Goal: Navigation & Orientation: Understand site structure

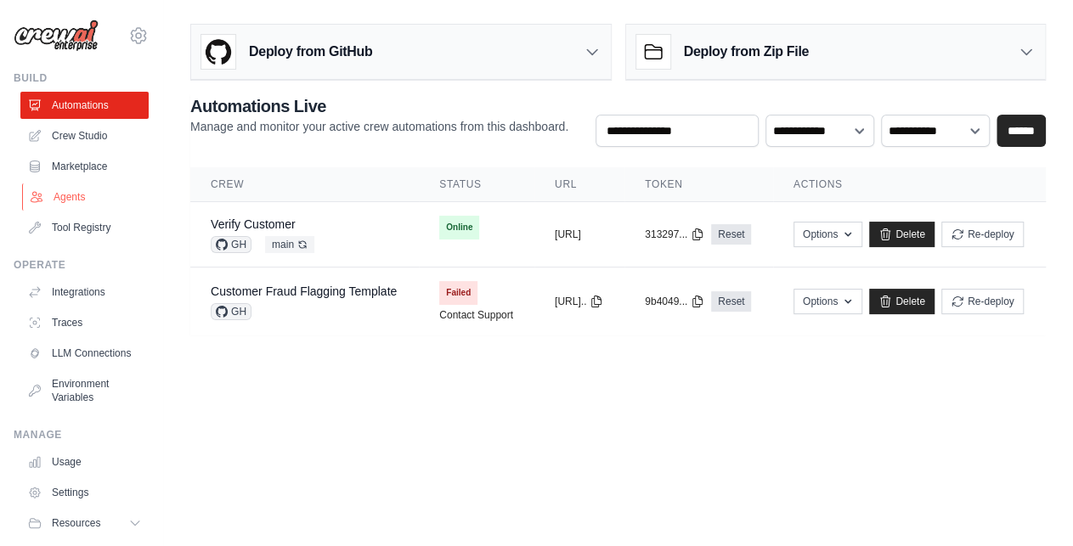
click at [59, 196] on link "Agents" at bounding box center [86, 196] width 128 height 27
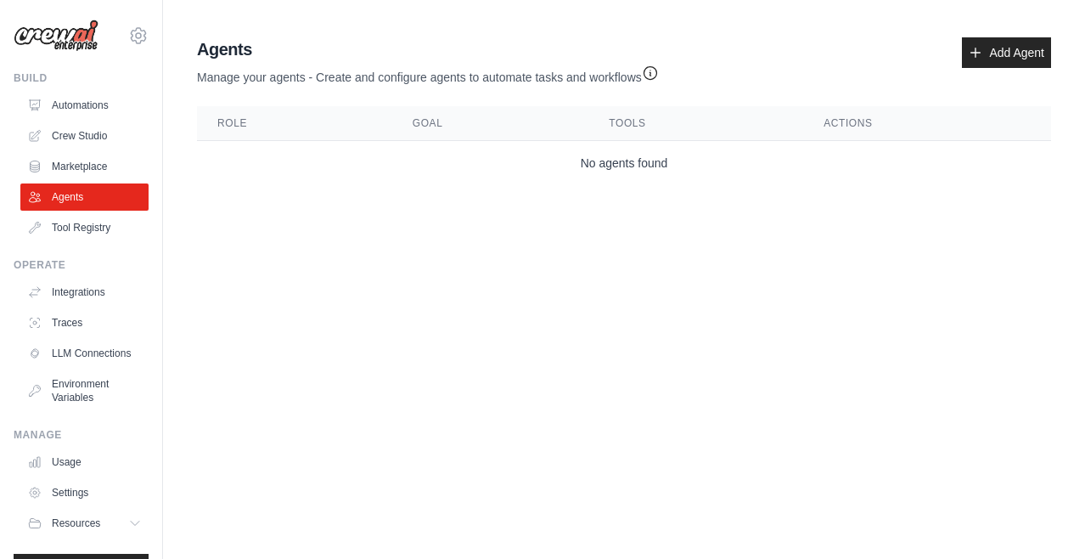
click at [1026, 35] on div "Agents Manage your agents - Create and configure agents to automate tasks and w…" at bounding box center [624, 111] width 868 height 161
click at [1007, 45] on link "Add Agent" at bounding box center [1006, 52] width 89 height 31
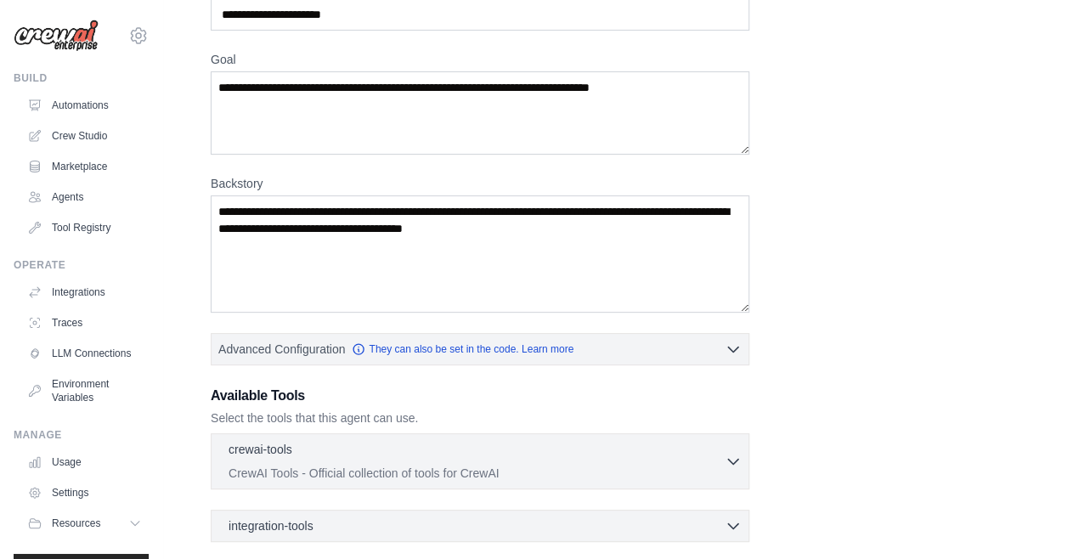
scroll to position [105, 0]
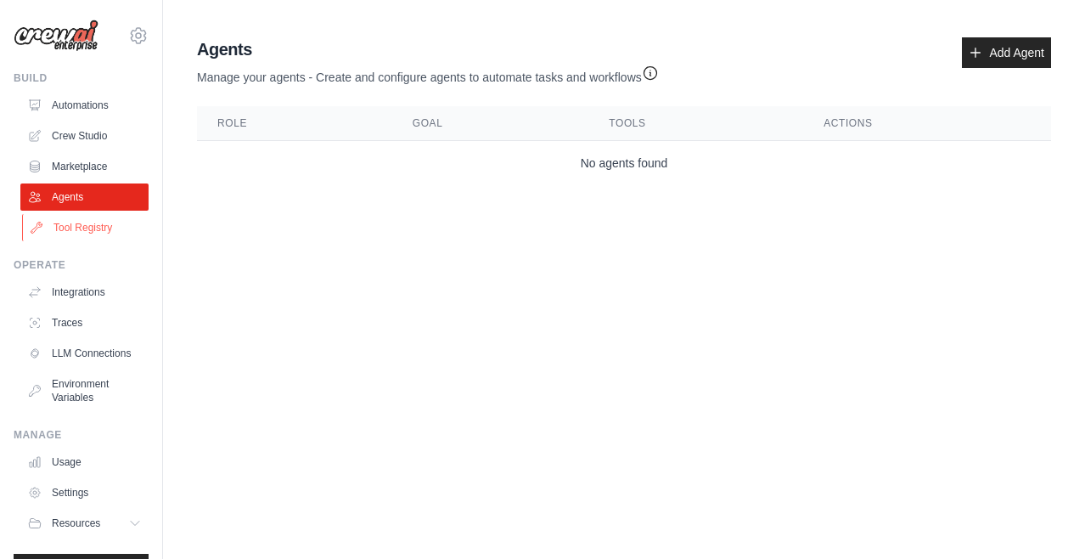
click at [100, 222] on link "Tool Registry" at bounding box center [86, 227] width 128 height 27
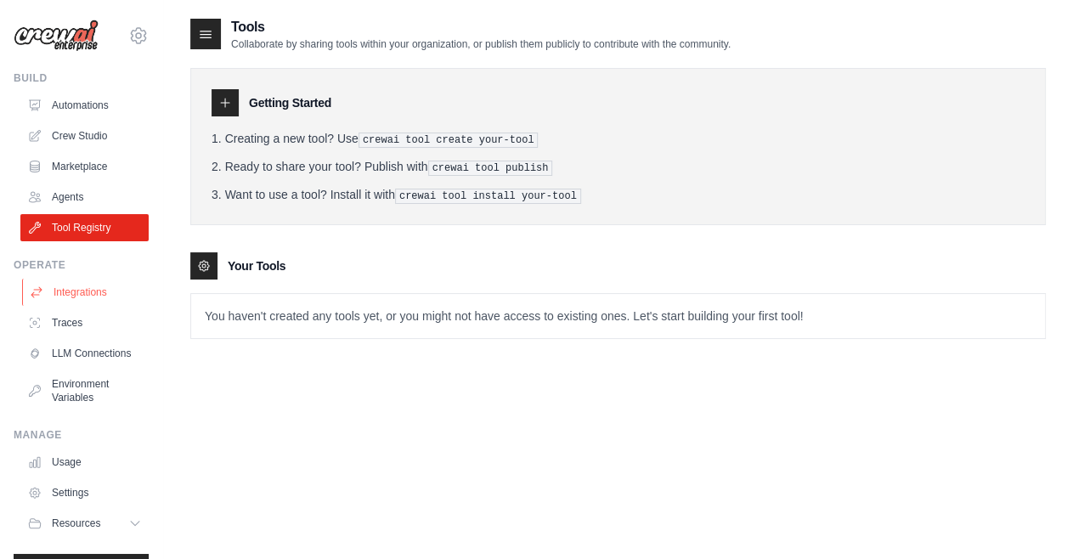
click at [82, 287] on link "Integrations" at bounding box center [86, 292] width 128 height 27
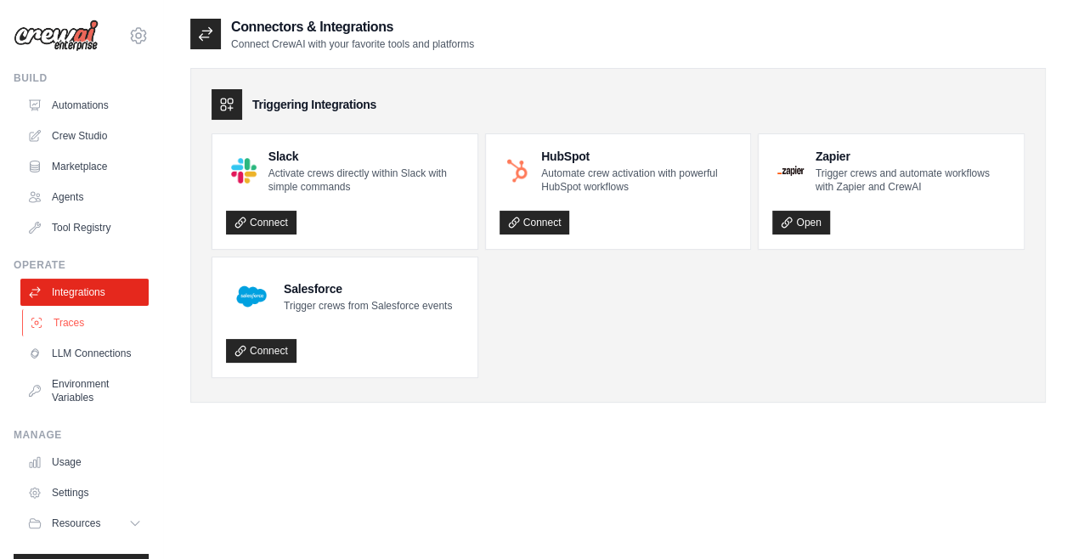
click at [58, 313] on link "Traces" at bounding box center [86, 322] width 128 height 27
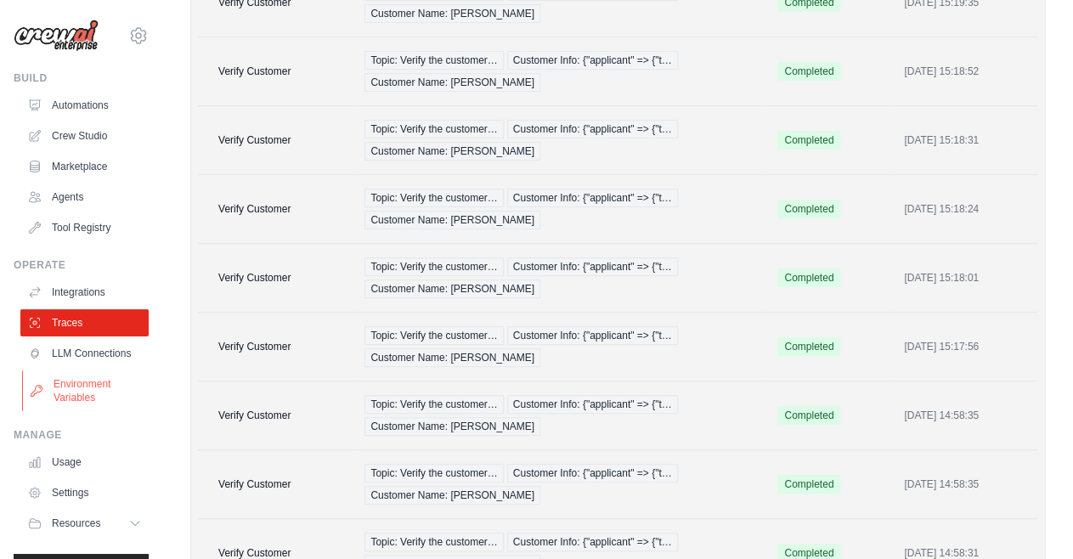
scroll to position [268, 0]
click at [68, 476] on link "Usage" at bounding box center [86, 461] width 128 height 27
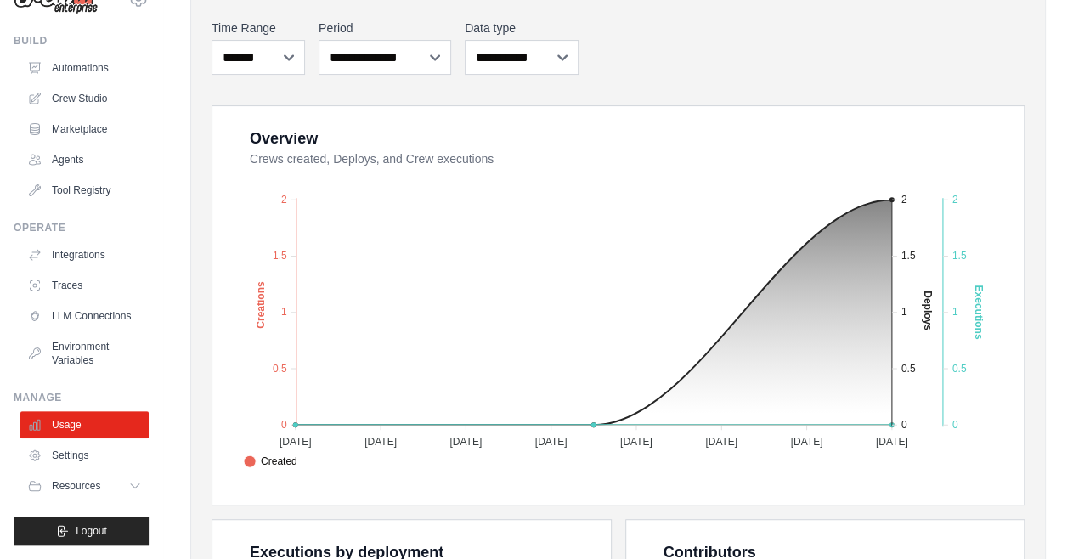
scroll to position [217, 0]
click at [78, 487] on span "Resources" at bounding box center [78, 486] width 48 height 14
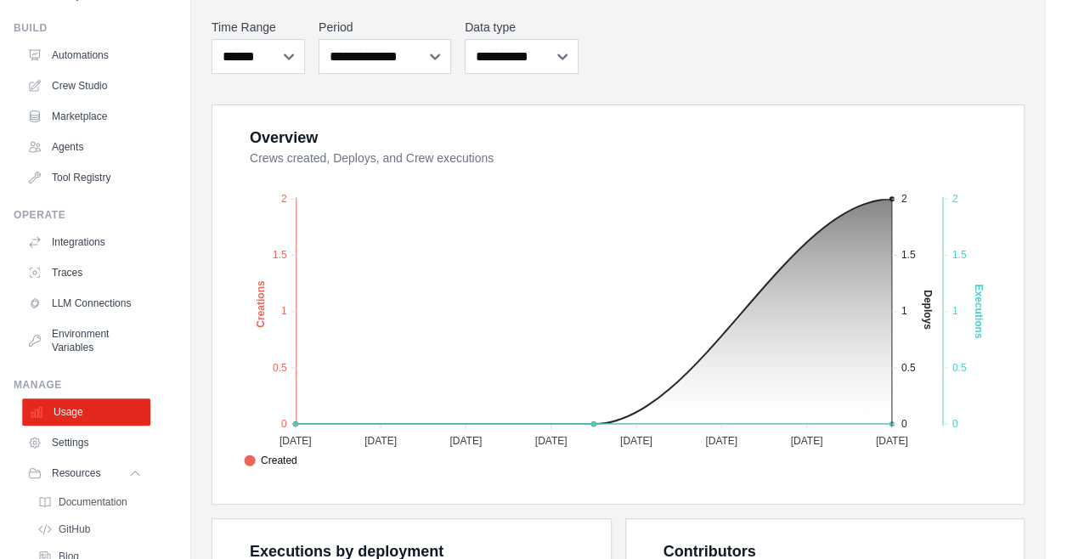
scroll to position [159, 0]
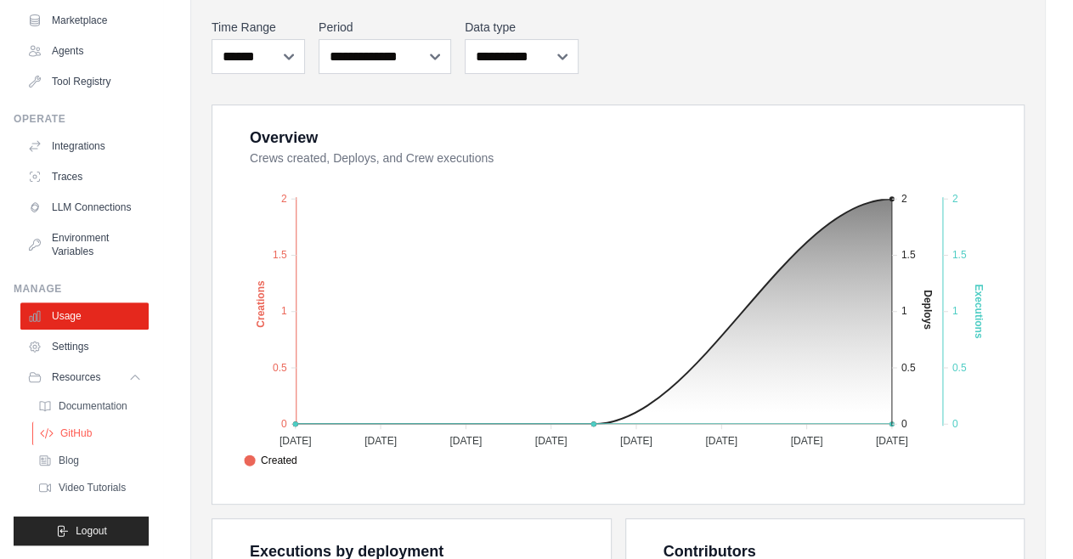
click at [75, 427] on span "GitHub" at bounding box center [75, 433] width 31 height 14
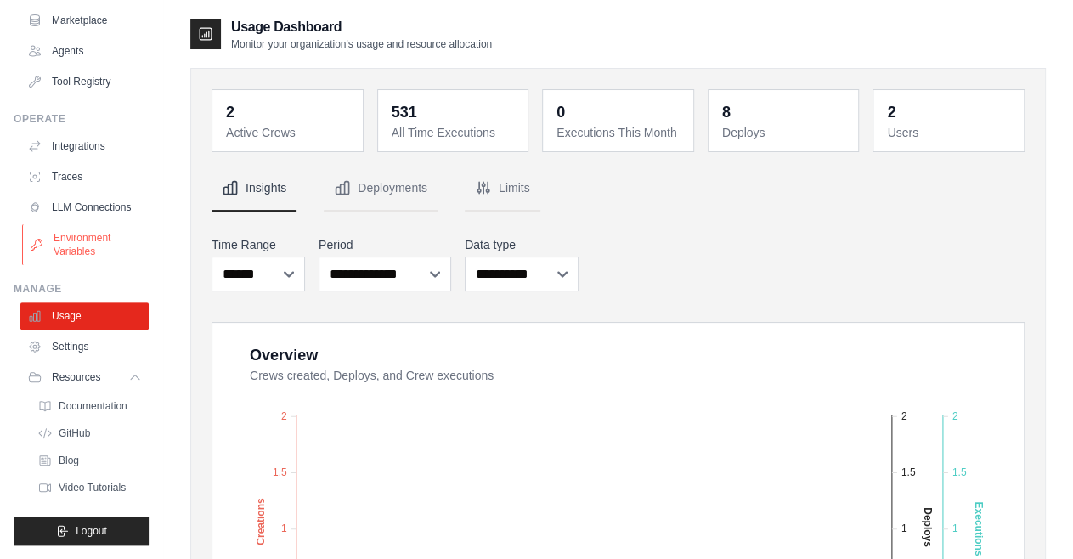
scroll to position [0, 0]
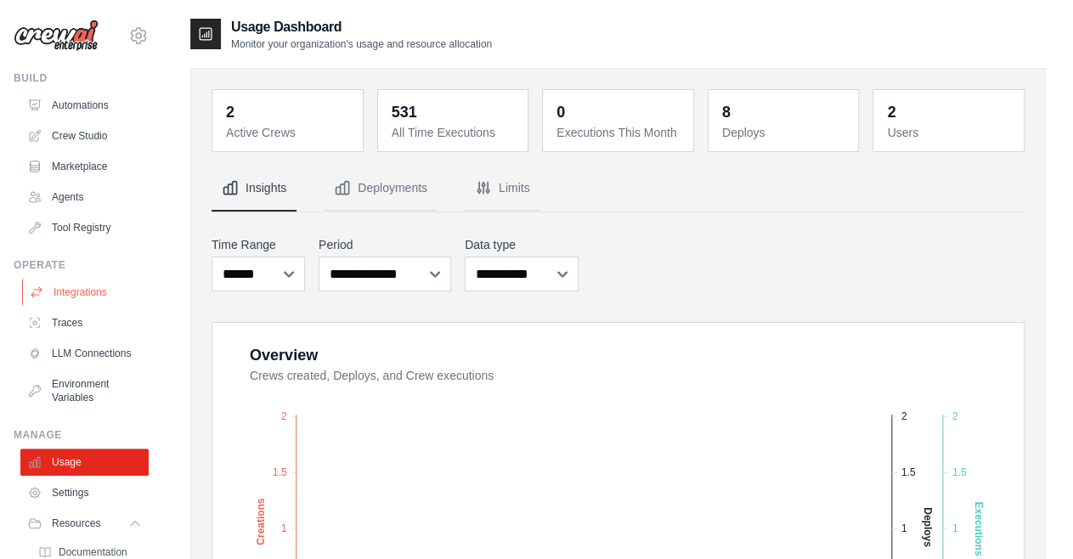
click at [70, 284] on link "Integrations" at bounding box center [86, 292] width 128 height 27
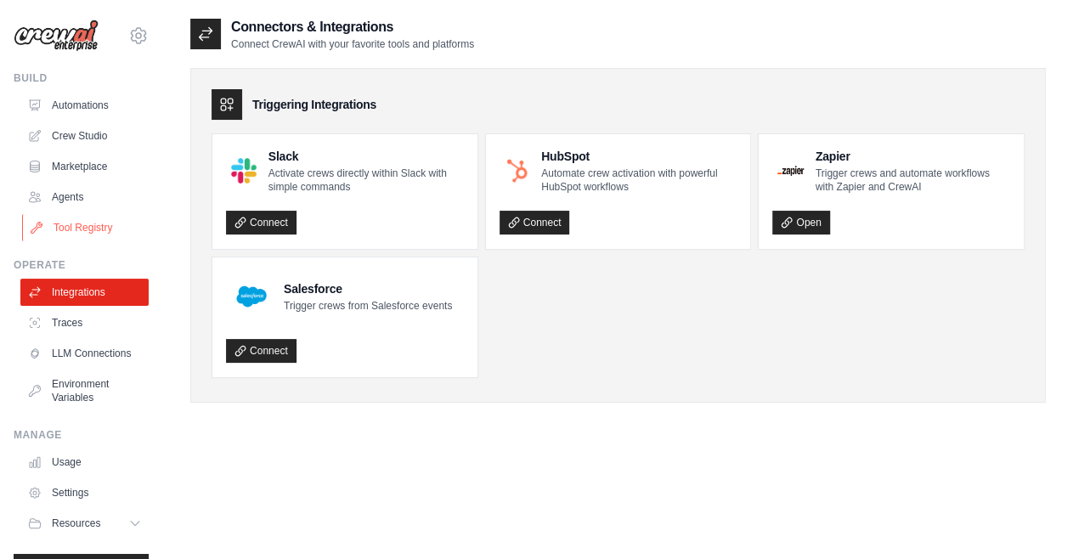
click at [80, 219] on link "Tool Registry" at bounding box center [86, 227] width 128 height 27
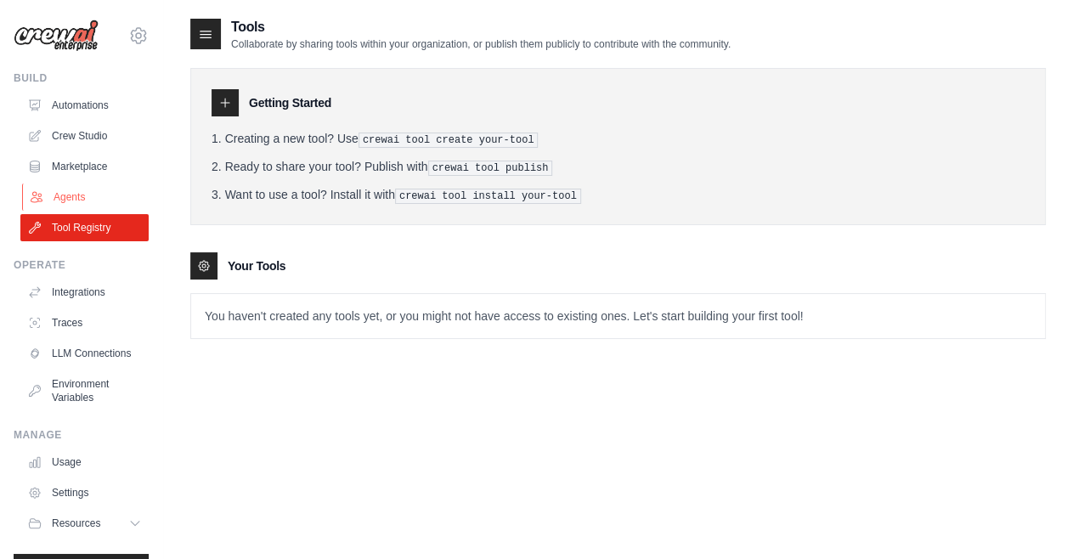
click at [70, 199] on link "Agents" at bounding box center [86, 196] width 128 height 27
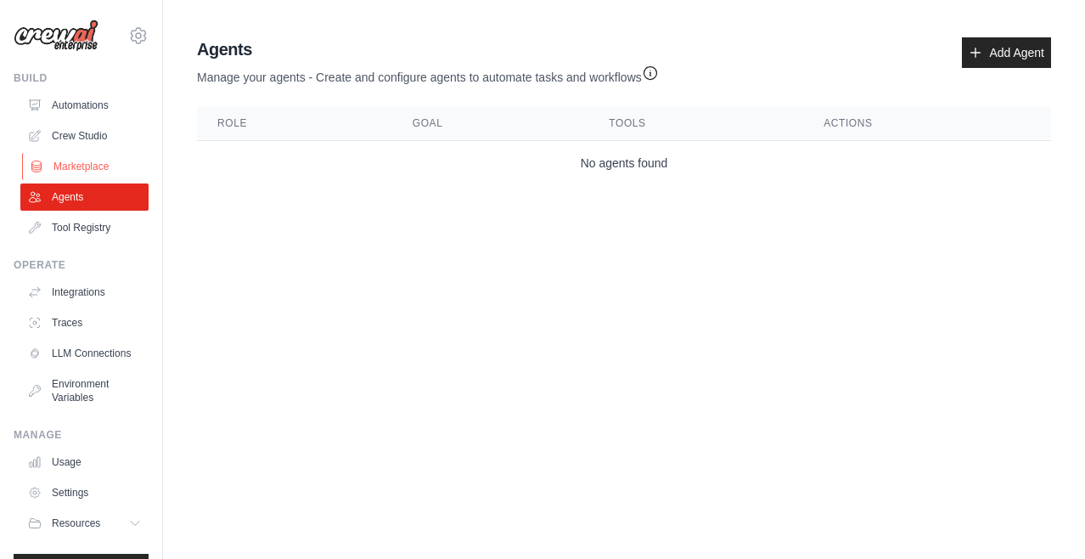
click at [82, 159] on link "Marketplace" at bounding box center [86, 166] width 128 height 27
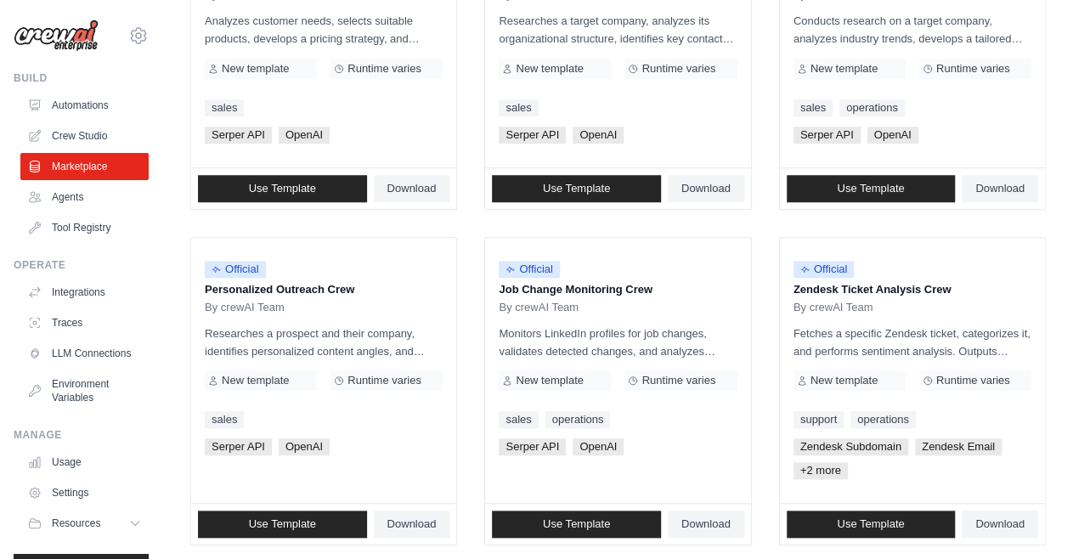
scroll to position [470, 0]
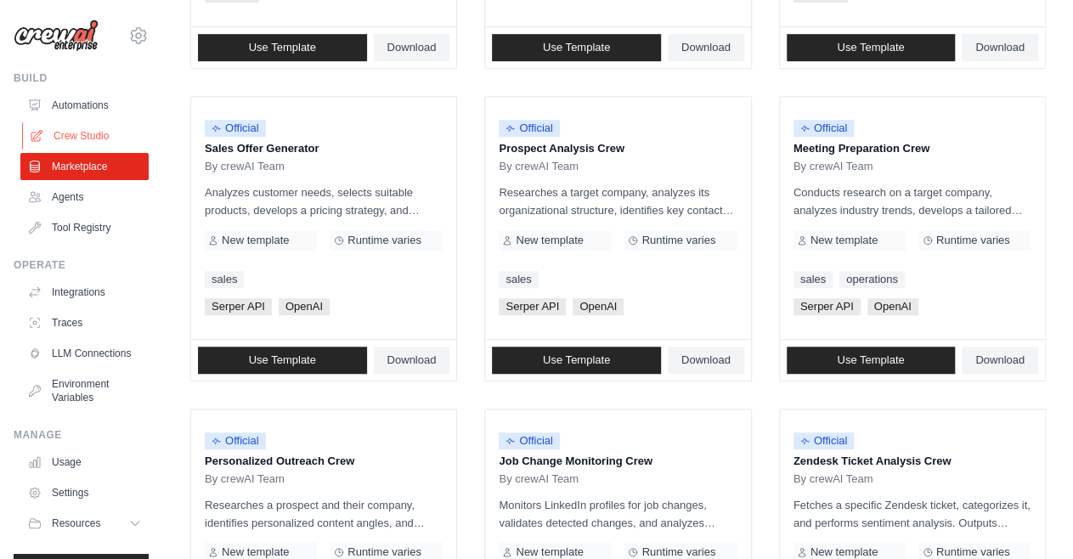
click at [61, 137] on link "Crew Studio" at bounding box center [86, 135] width 128 height 27
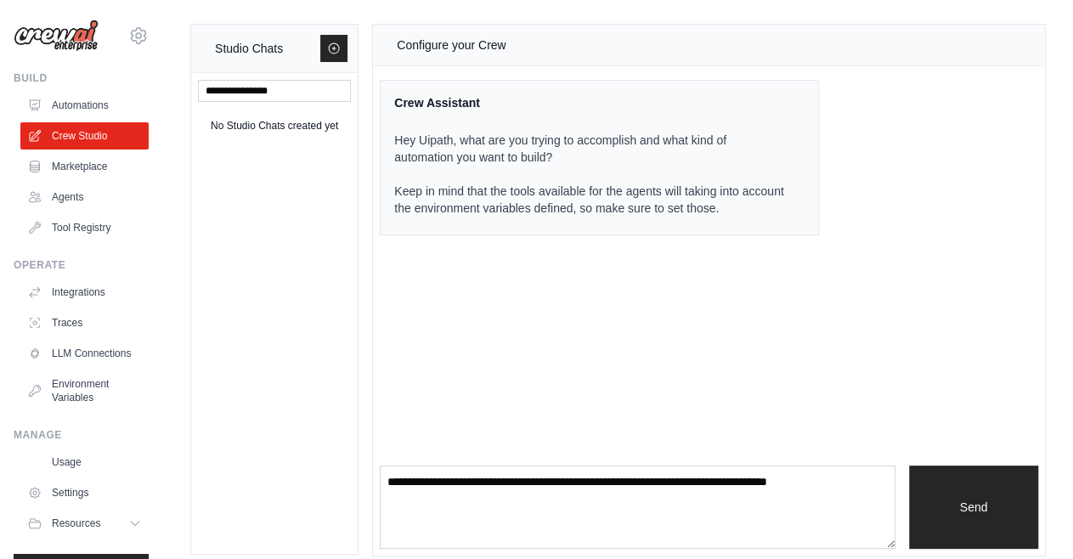
click at [90, 103] on link "Automations" at bounding box center [84, 105] width 128 height 27
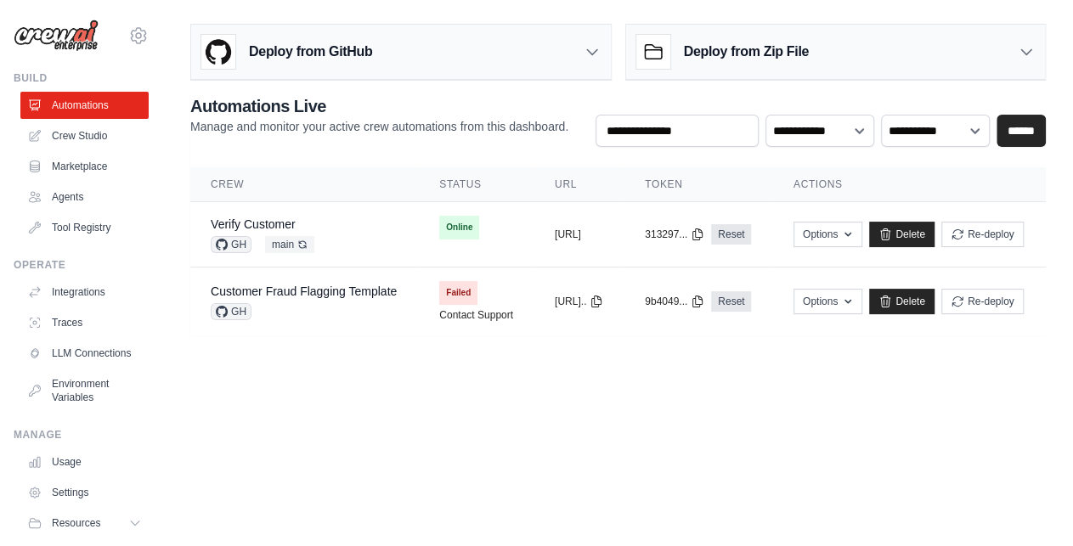
click at [540, 7] on main "**********" at bounding box center [618, 186] width 910 height 373
click at [759, 468] on body "[EMAIL_ADDRESS][DOMAIN_NAME] Settings Build Automations Crew Studio" at bounding box center [536, 273] width 1073 height 546
click at [929, 39] on div "Deploy from Zip File" at bounding box center [836, 52] width 420 height 55
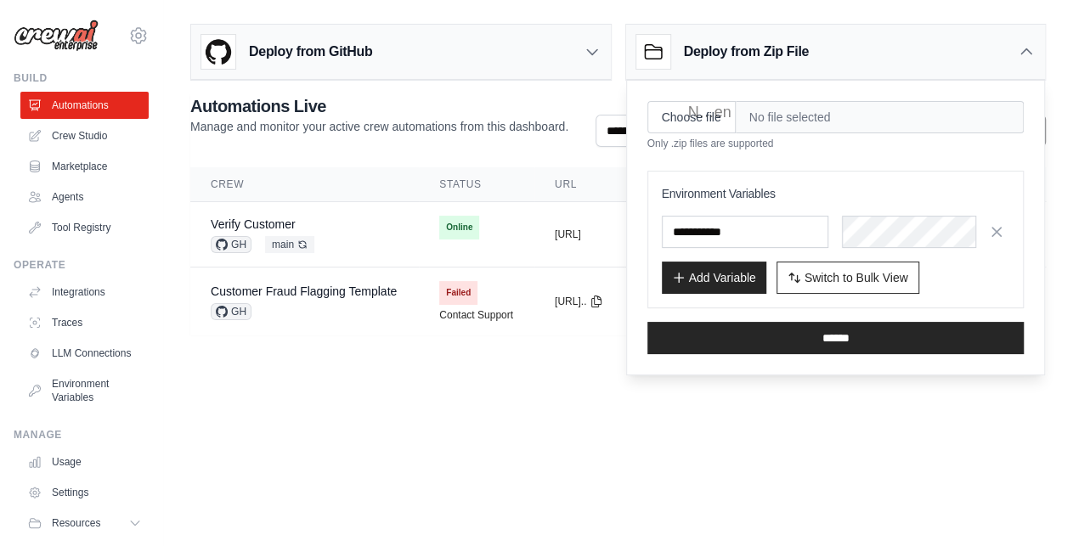
click at [853, 437] on body "[EMAIL_ADDRESS][DOMAIN_NAME] Settings Build Automations Crew Studio" at bounding box center [536, 273] width 1073 height 546
click at [565, 405] on body "[EMAIL_ADDRESS][DOMAIN_NAME] Settings Build Automations Crew Studio" at bounding box center [536, 273] width 1073 height 546
click at [543, 92] on div "**********" at bounding box center [618, 176] width 910 height 318
click at [341, 177] on th "Crew" at bounding box center [304, 184] width 228 height 35
